Goal: Find specific page/section: Find specific page/section

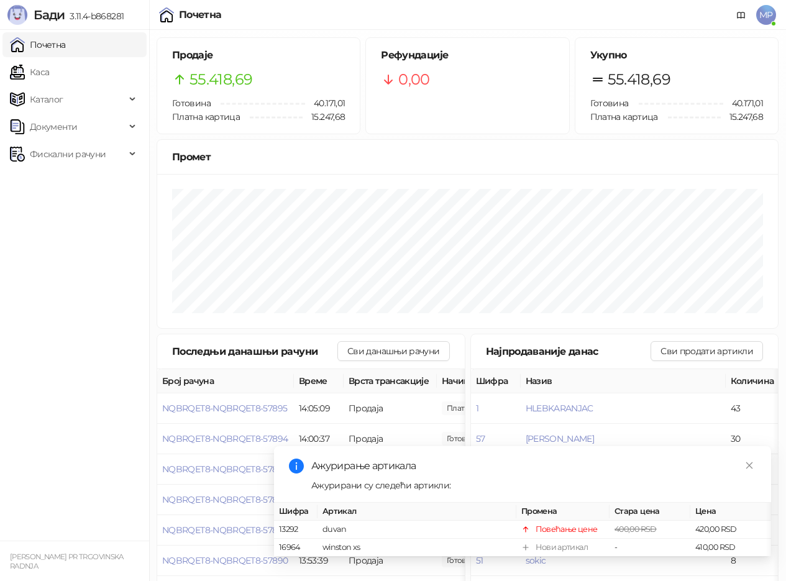
click at [49, 70] on link "Каса" at bounding box center [29, 72] width 39 height 25
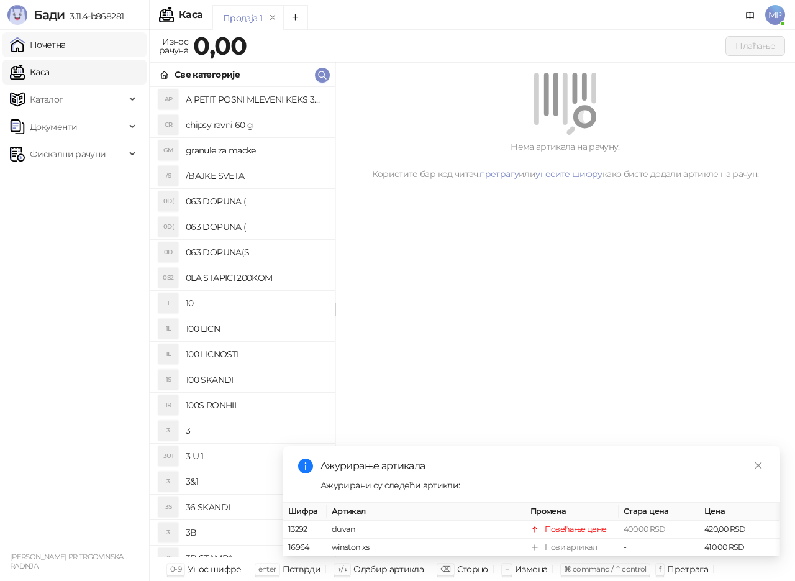
click at [66, 44] on link "Почетна" at bounding box center [38, 44] width 56 height 25
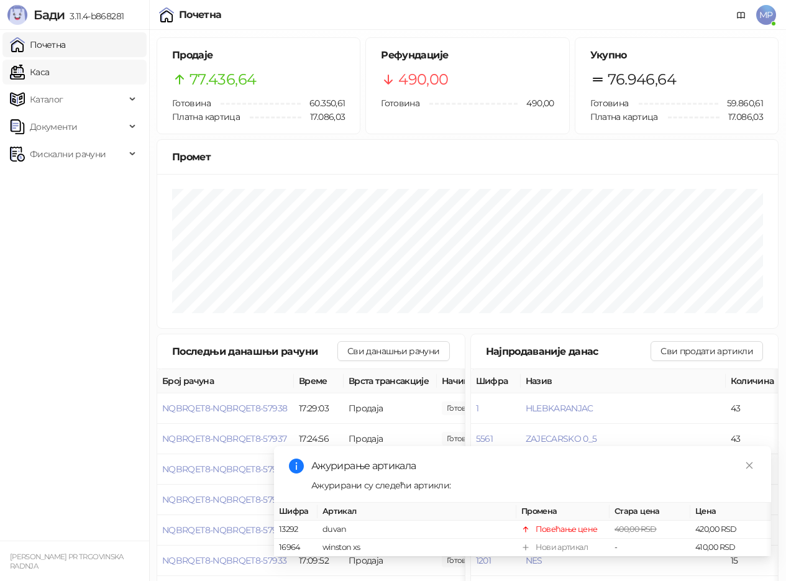
click at [49, 68] on link "Каса" at bounding box center [29, 72] width 39 height 25
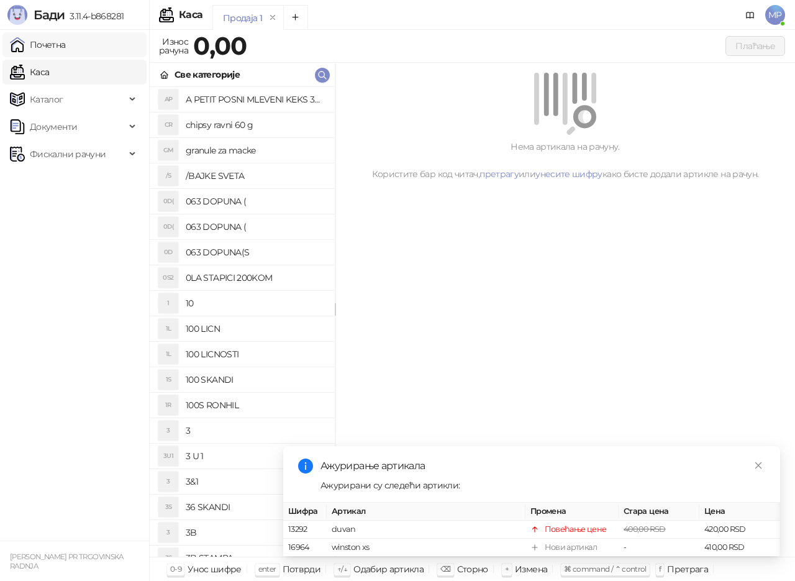
click at [66, 44] on link "Почетна" at bounding box center [38, 44] width 56 height 25
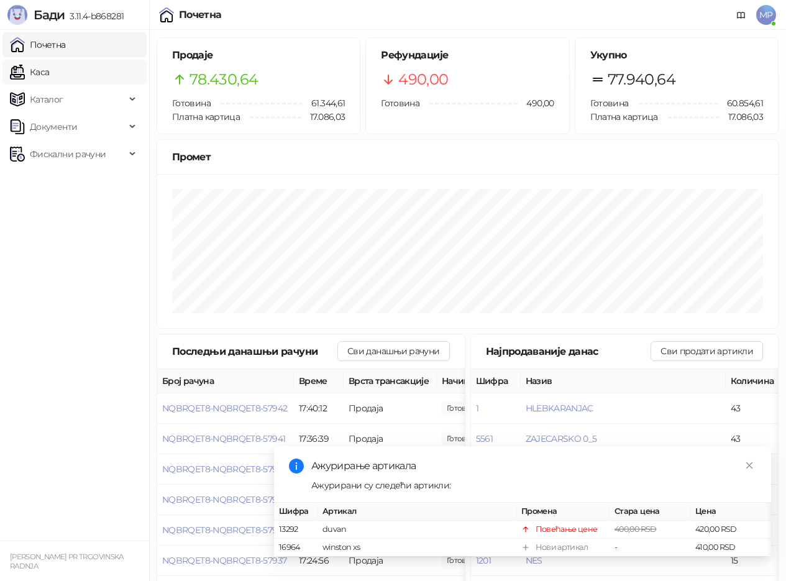
click at [49, 75] on link "Каса" at bounding box center [29, 72] width 39 height 25
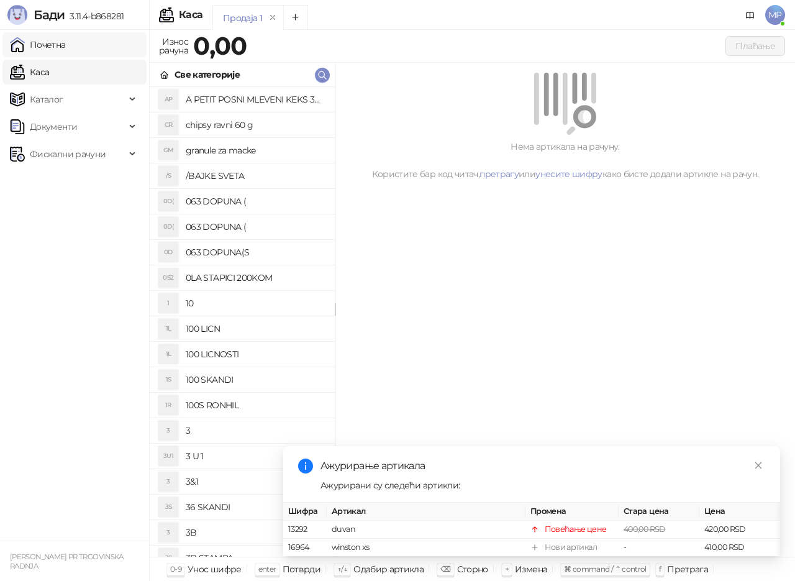
click at [66, 48] on link "Почетна" at bounding box center [38, 44] width 56 height 25
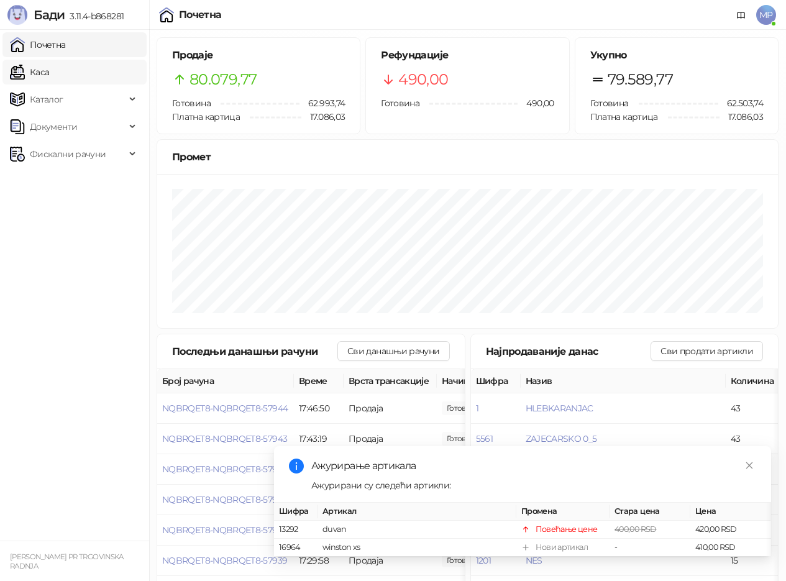
click at [49, 67] on link "Каса" at bounding box center [29, 72] width 39 height 25
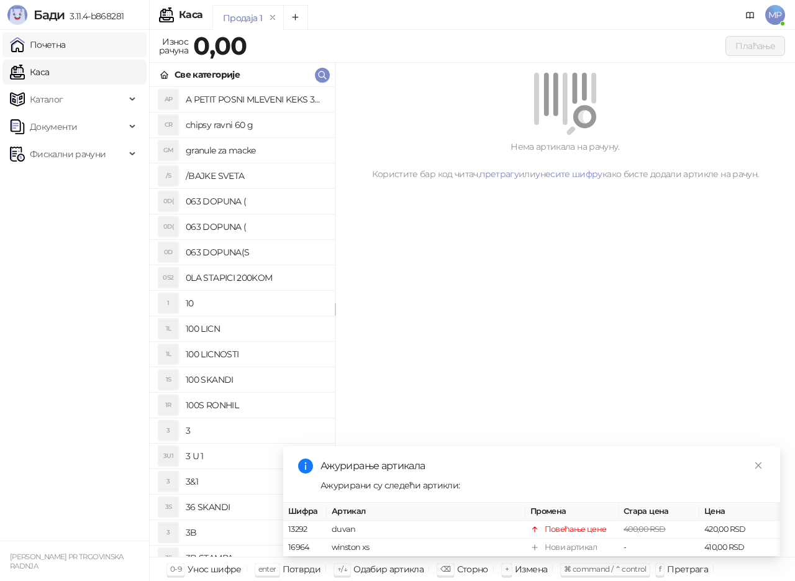
click at [66, 45] on link "Почетна" at bounding box center [38, 44] width 56 height 25
